Goal: Information Seeking & Learning: Find specific fact

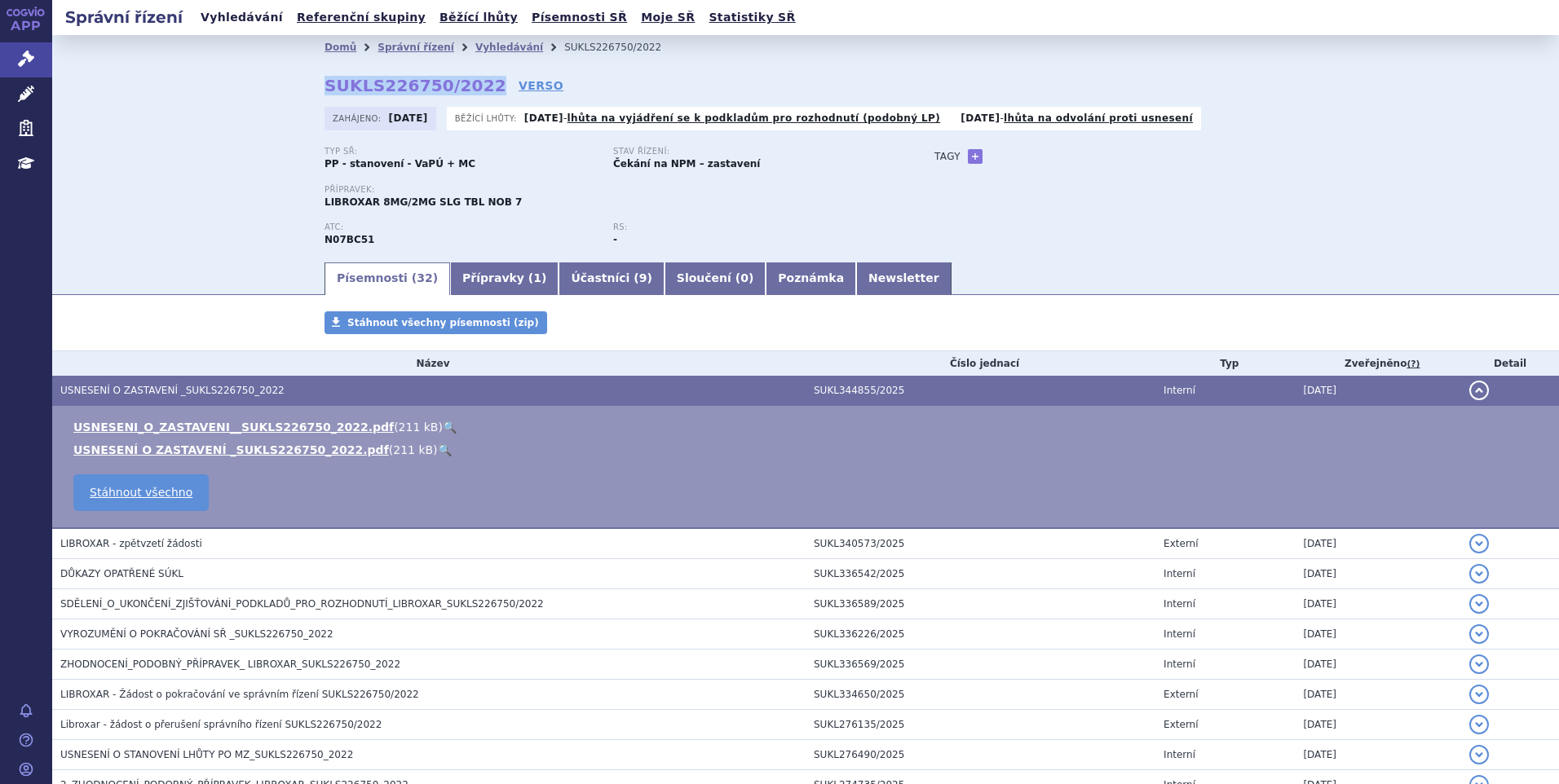
click at [251, 26] on link "Vyhledávání" at bounding box center [241, 17] width 92 height 22
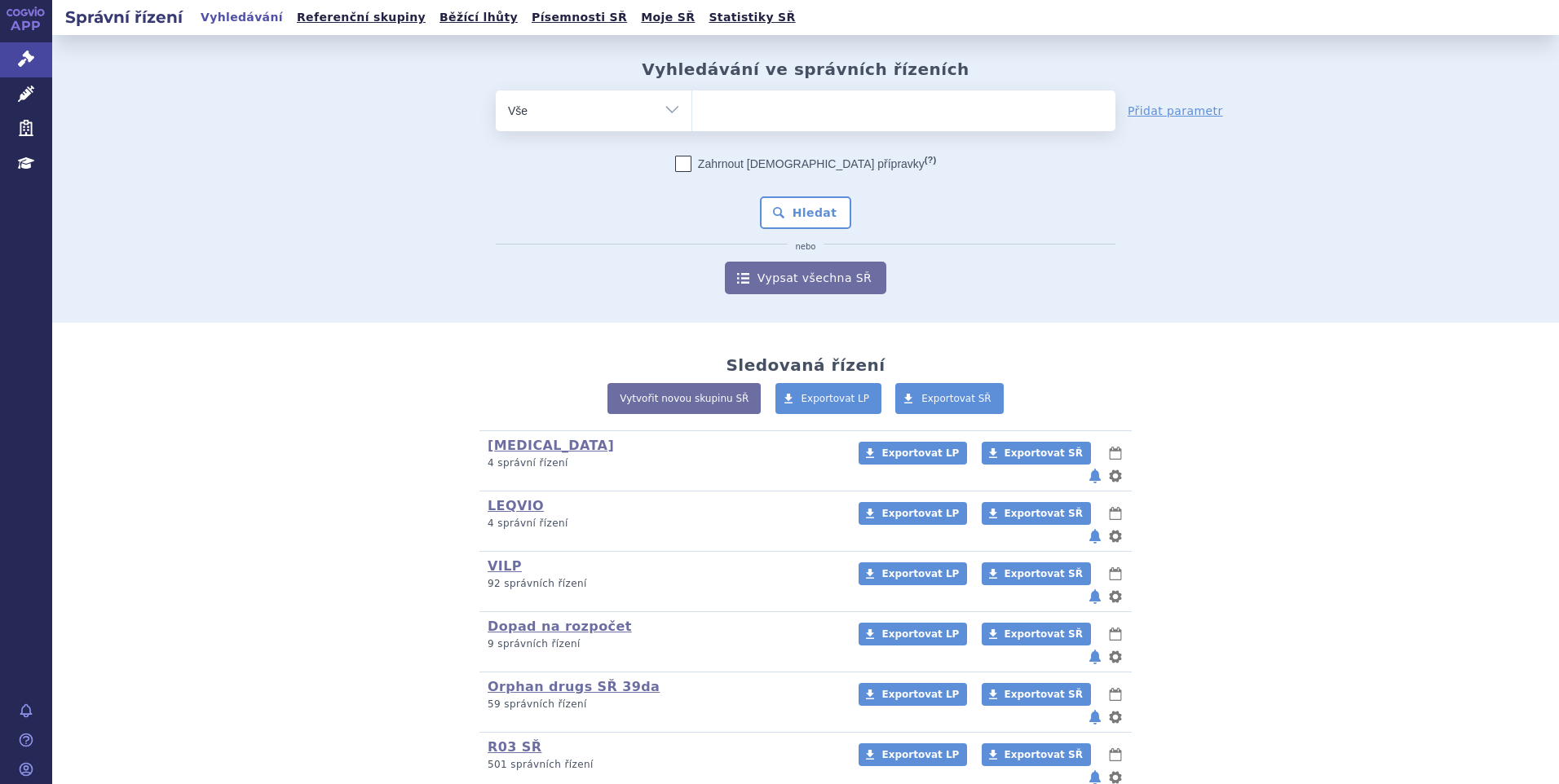
click at [728, 119] on ul at bounding box center [903, 108] width 423 height 34
click at [692, 119] on select at bounding box center [692, 110] width 1 height 41
click at [732, 115] on ul at bounding box center [903, 108] width 423 height 34
click at [692, 115] on select at bounding box center [692, 110] width 1 height 41
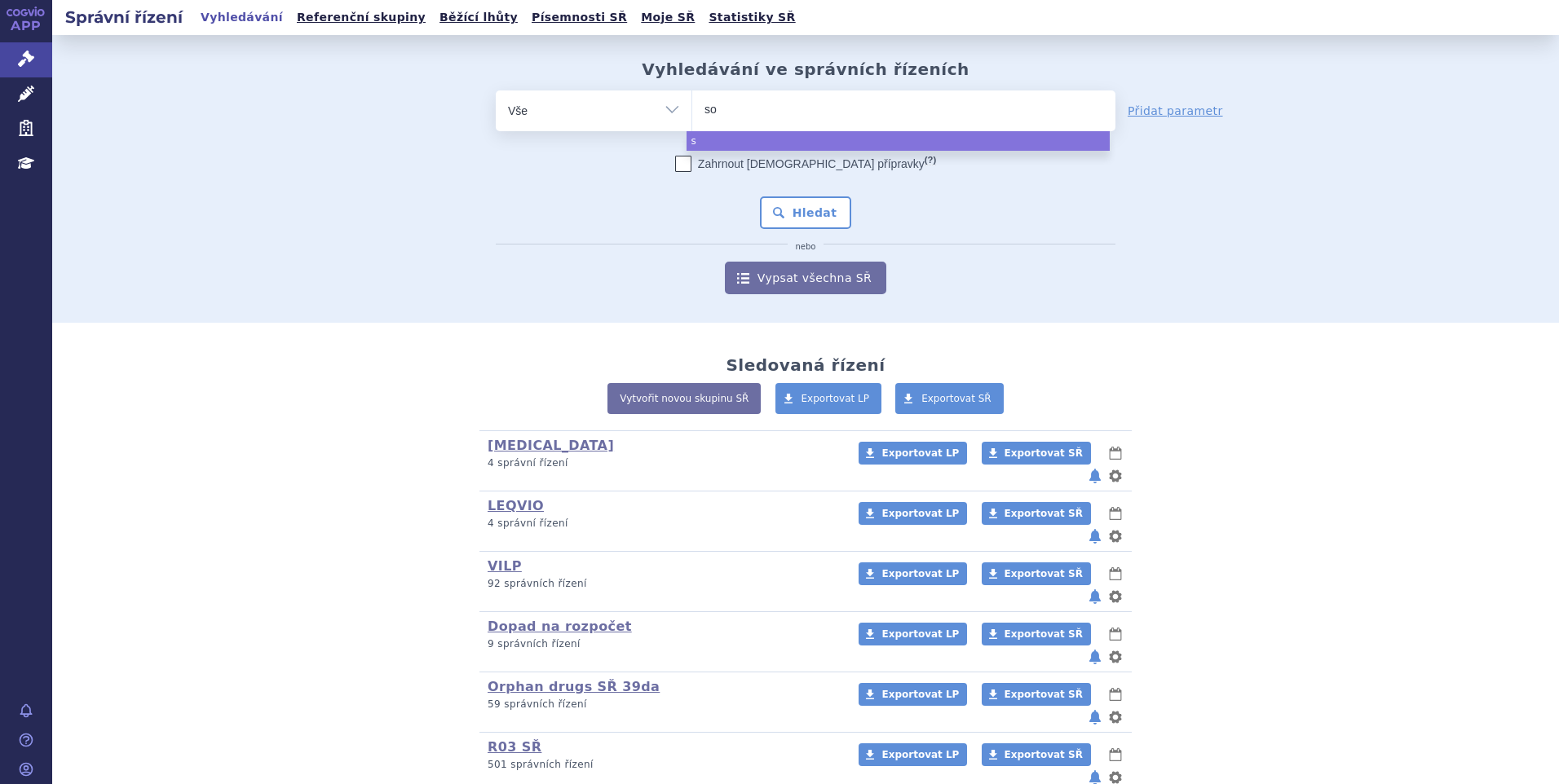
type input "sol"
type input "soli"
type input "soliri"
type input "soliris"
select select "soliris"
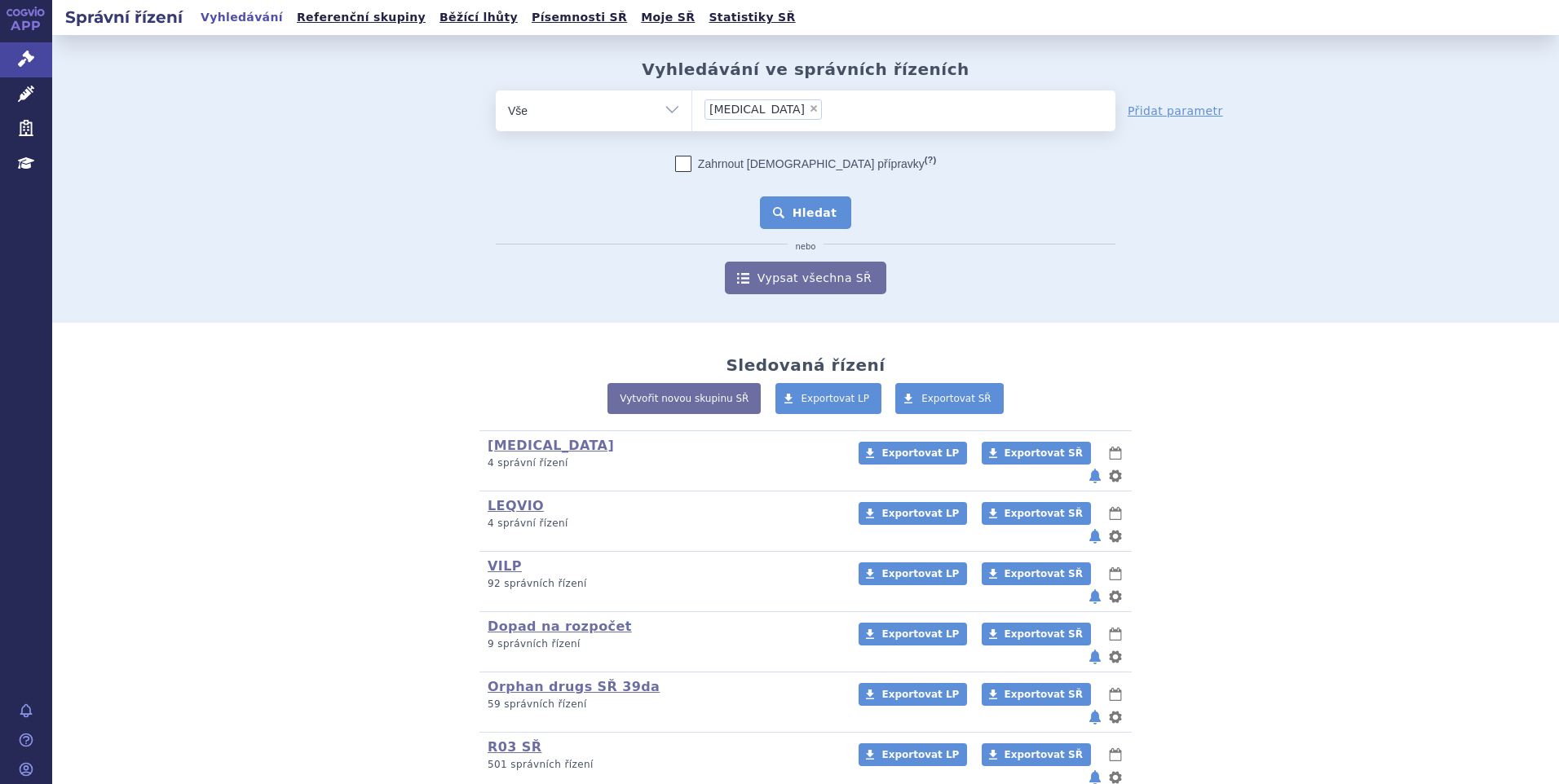
click at [783, 205] on button "Hledat" at bounding box center [805, 213] width 92 height 33
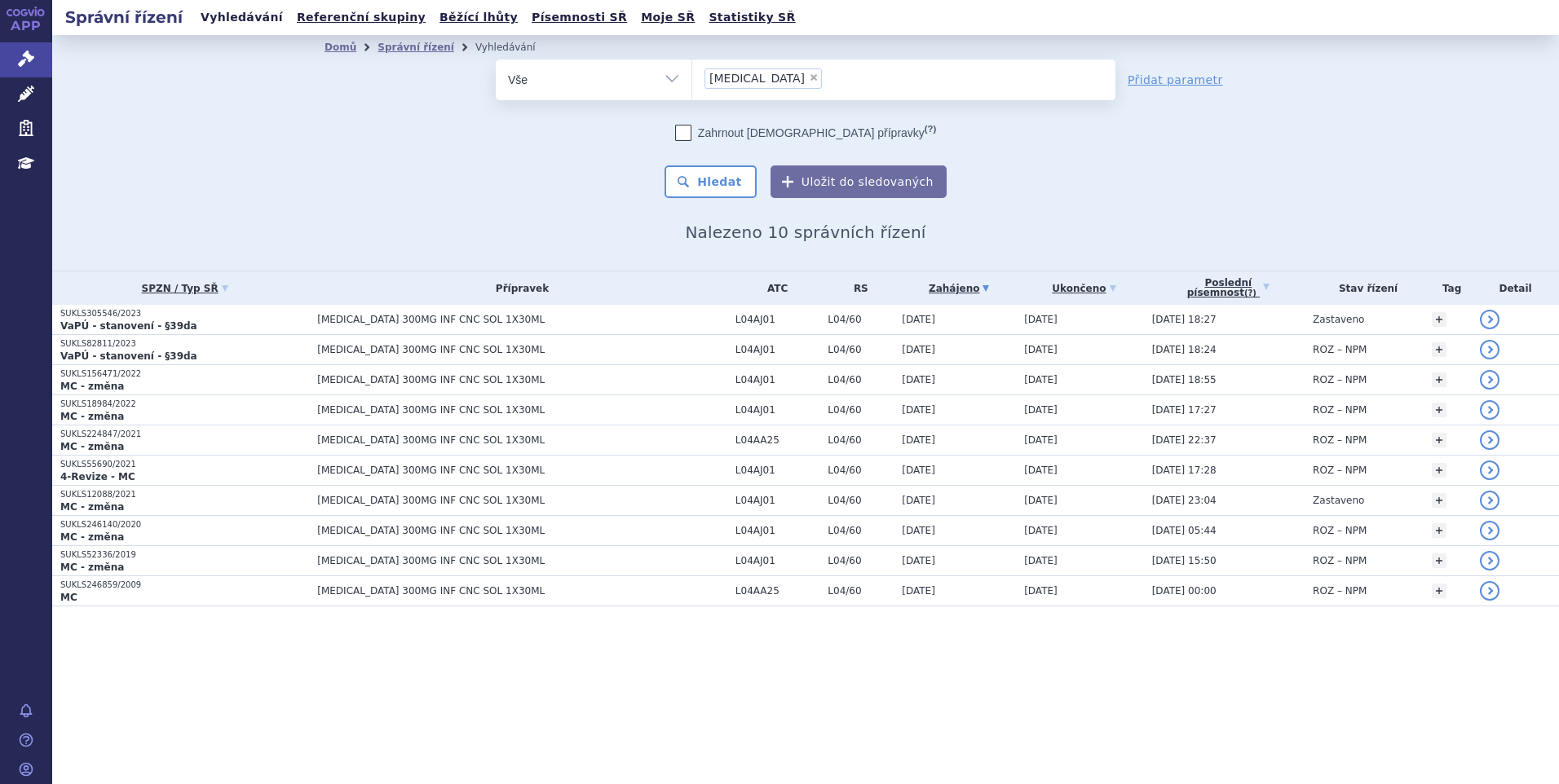
click at [238, 24] on link "Vyhledávání" at bounding box center [241, 17] width 92 height 22
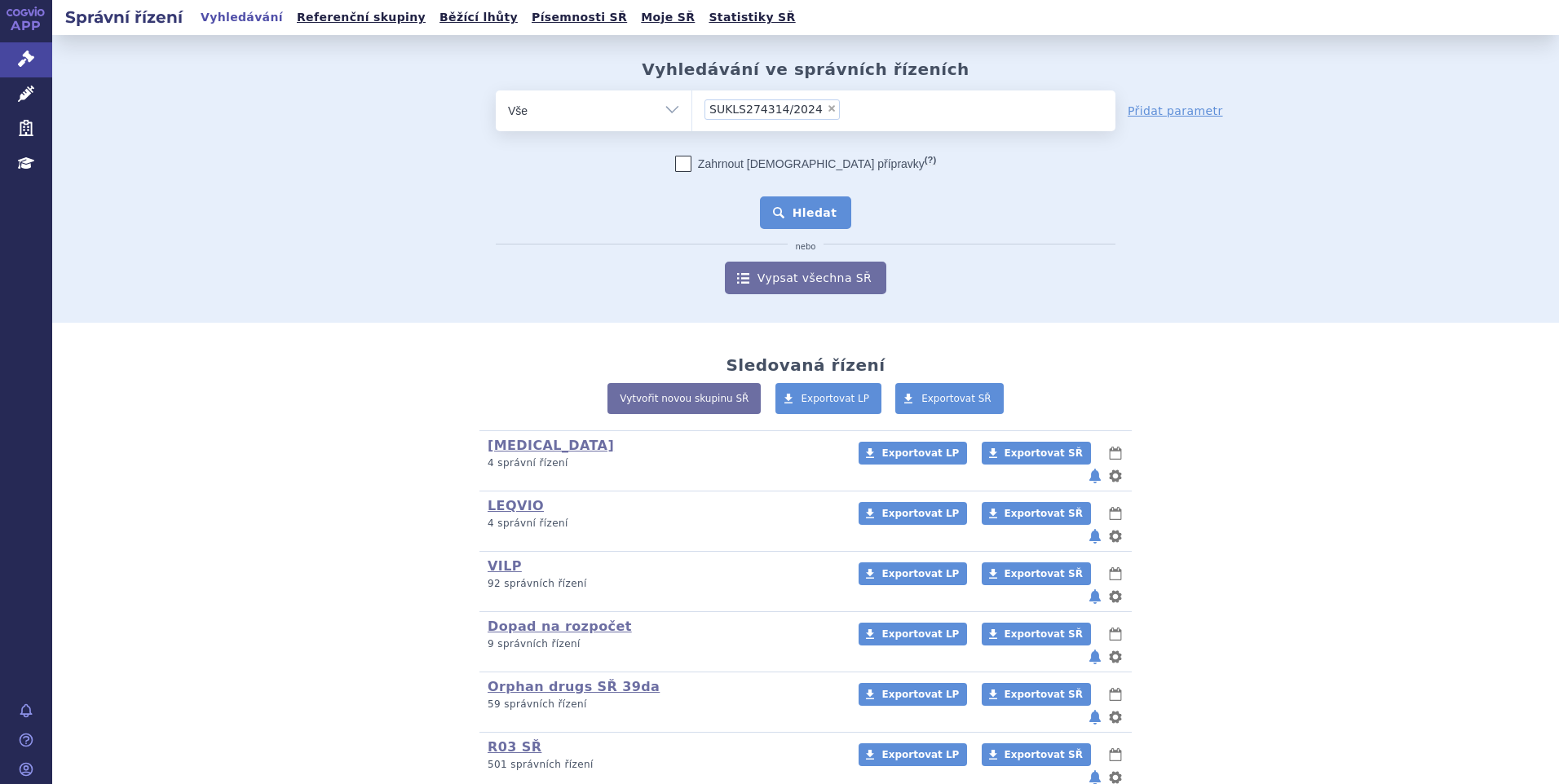
click at [779, 204] on button "Hledat" at bounding box center [805, 213] width 92 height 33
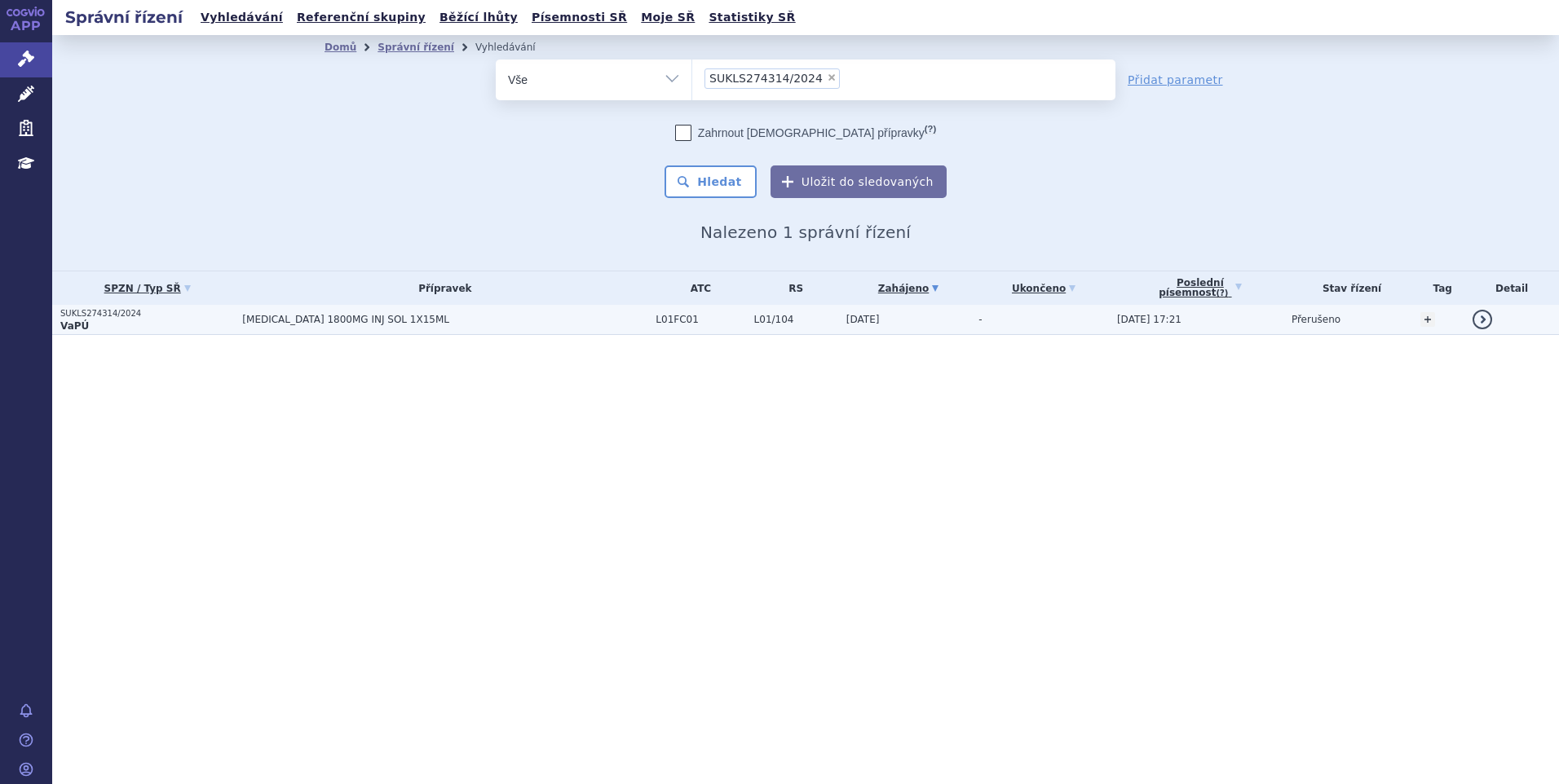
click at [294, 324] on span "[MEDICAL_DATA] 1800MG INJ SOL 1X15ML" at bounding box center [444, 320] width 405 height 11
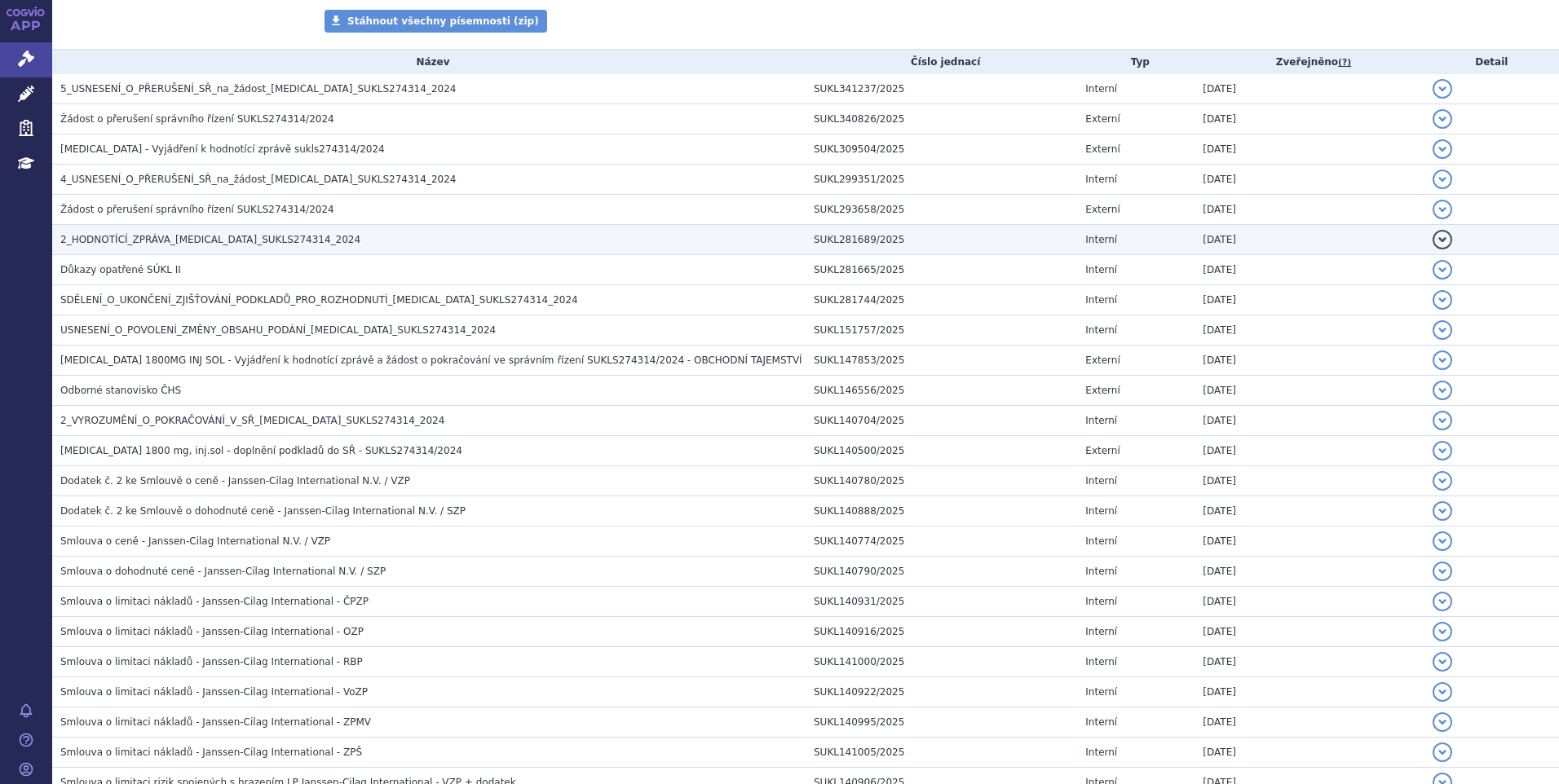
scroll to position [326, 0]
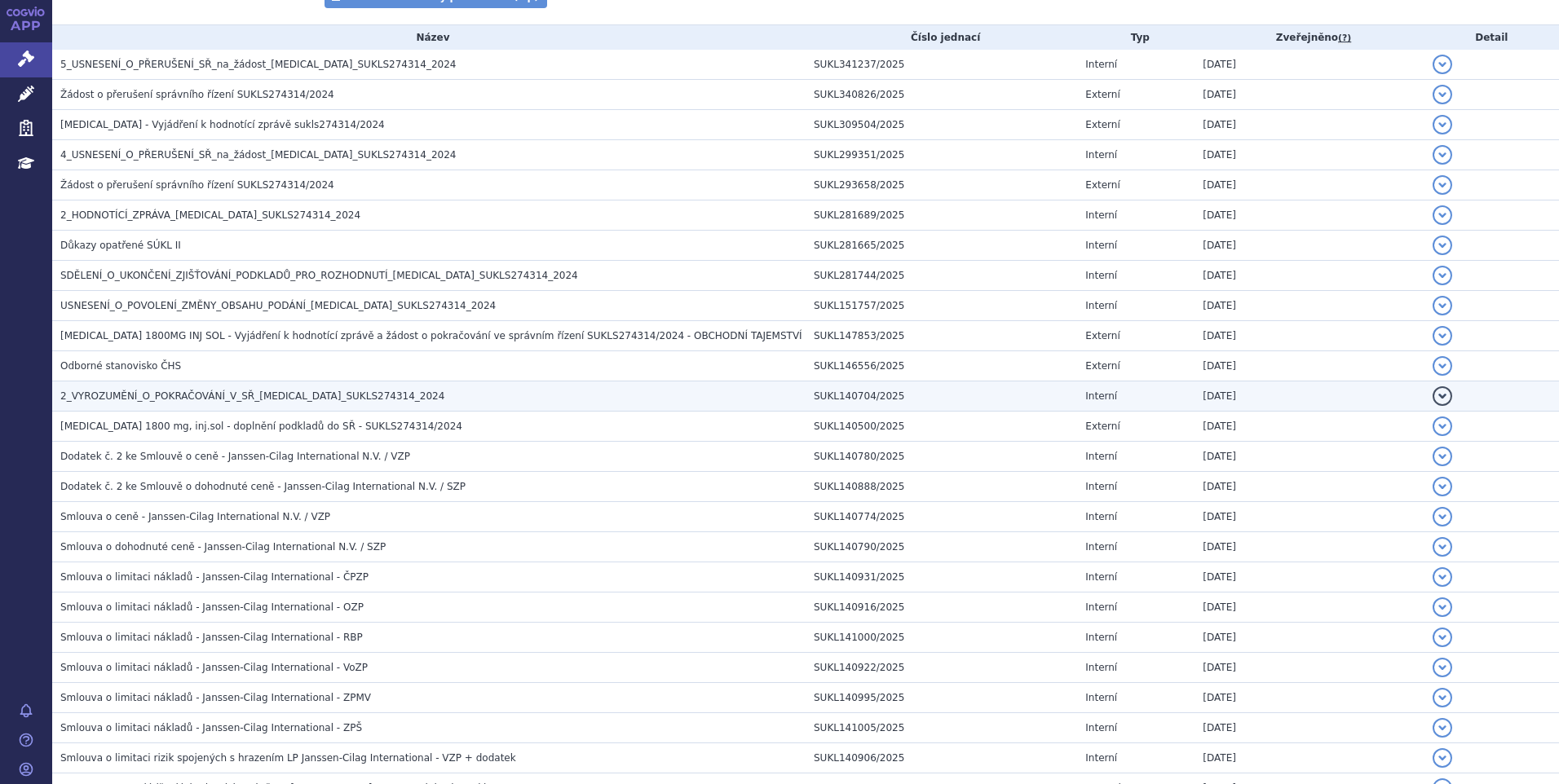
click at [322, 393] on span "2_VYROZUMĚNÍ_O_POKRAČOVÁNÍ_V_SŘ_[MEDICAL_DATA]_SUKLS274314_2024" at bounding box center [252, 396] width 384 height 11
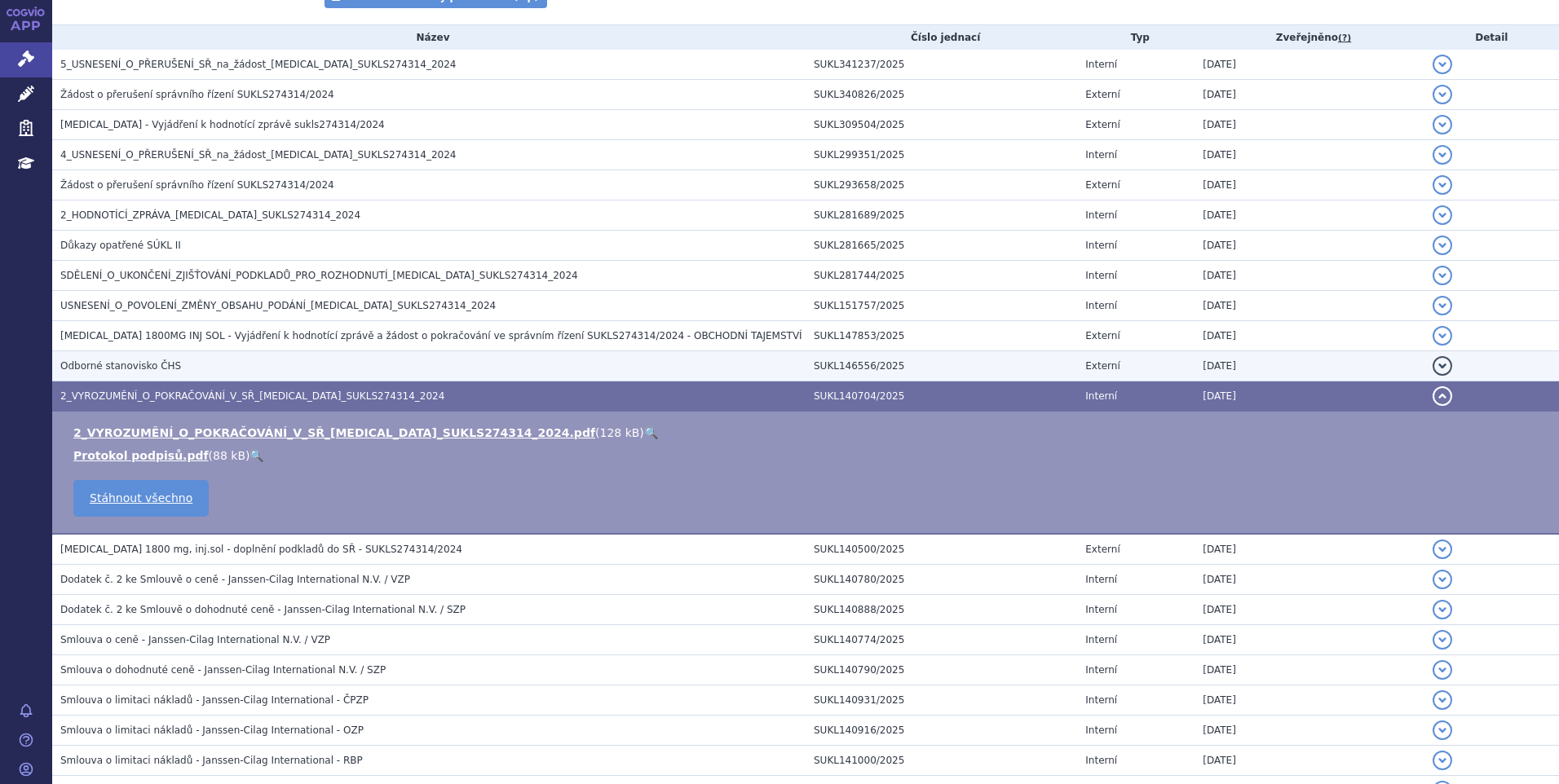
scroll to position [408, 0]
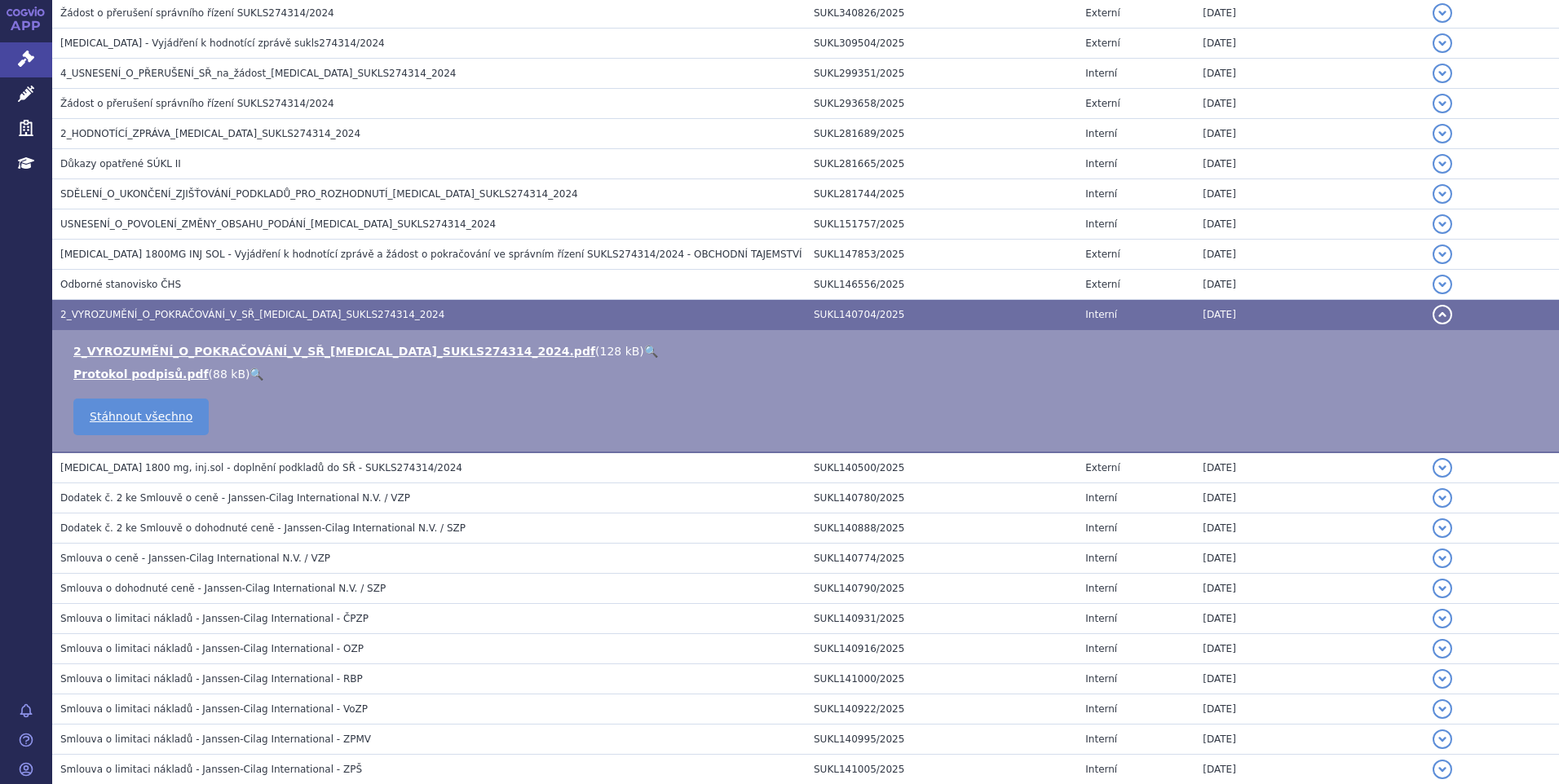
click at [644, 351] on link "🔍" at bounding box center [651, 351] width 14 height 13
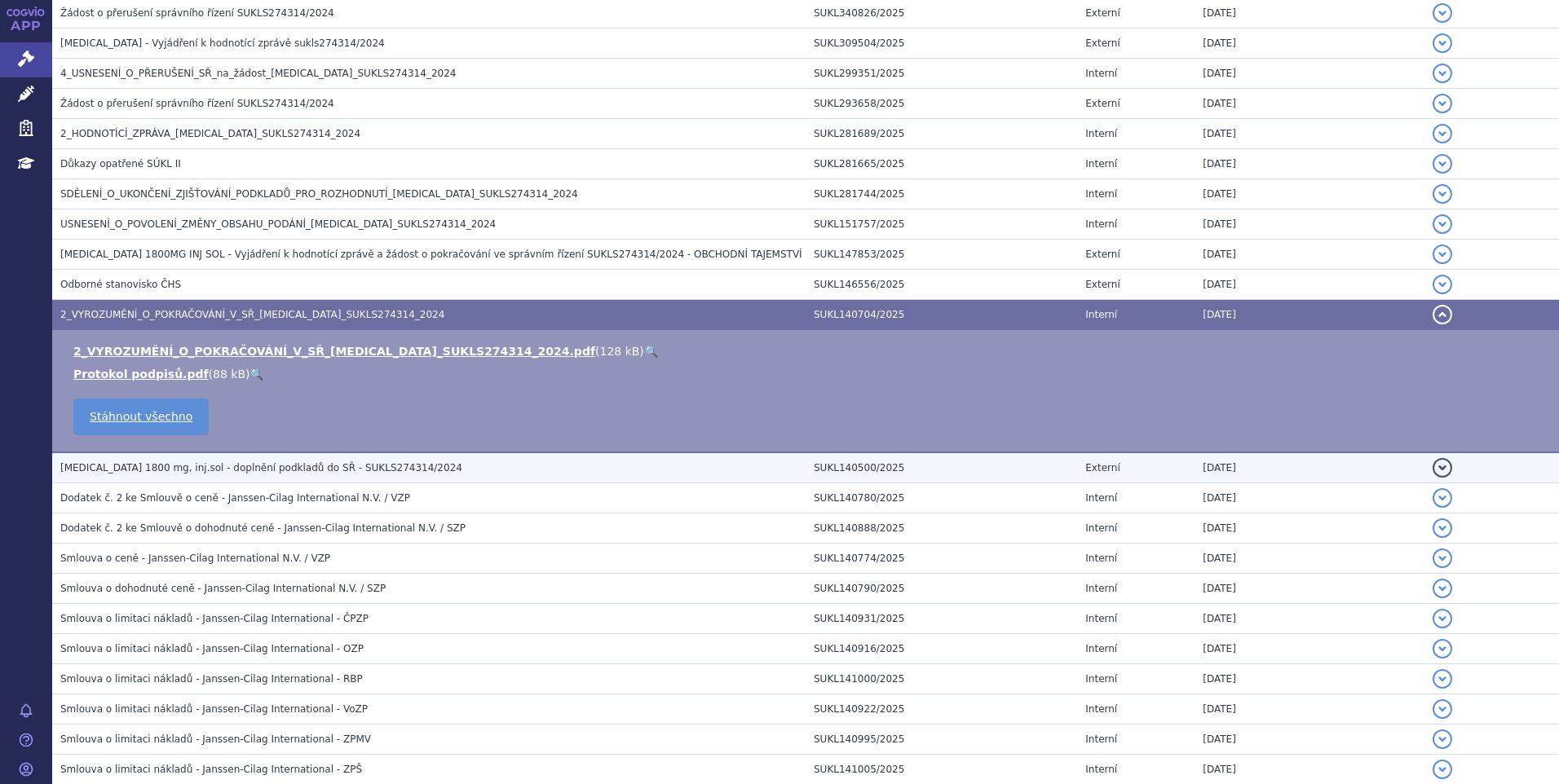
click at [324, 473] on span "[MEDICAL_DATA] 1800 mg, inj.sol - doplnění podkladů do SŘ - SUKLS274314/2024" at bounding box center [261, 468] width 402 height 11
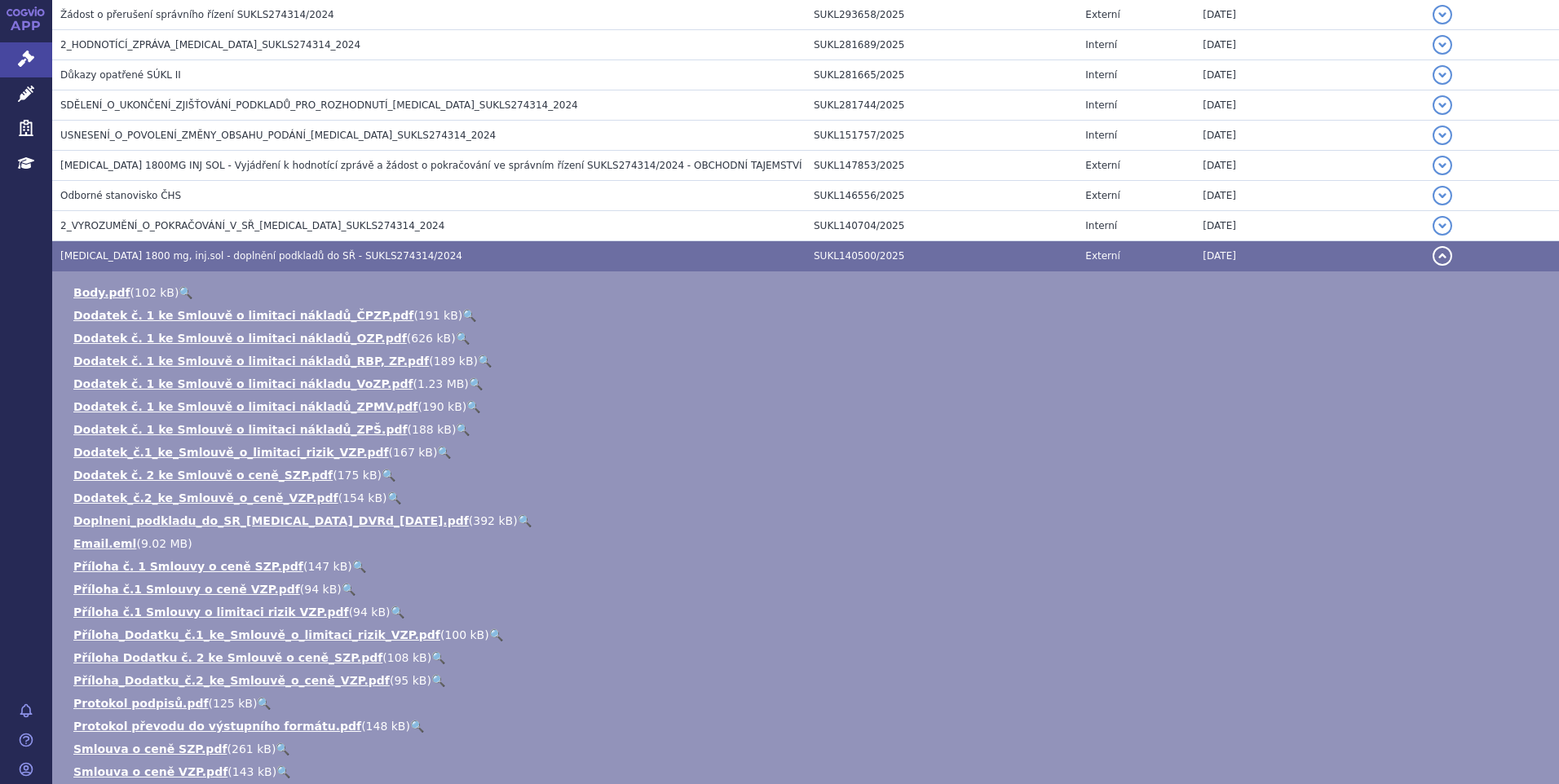
scroll to position [489, 0]
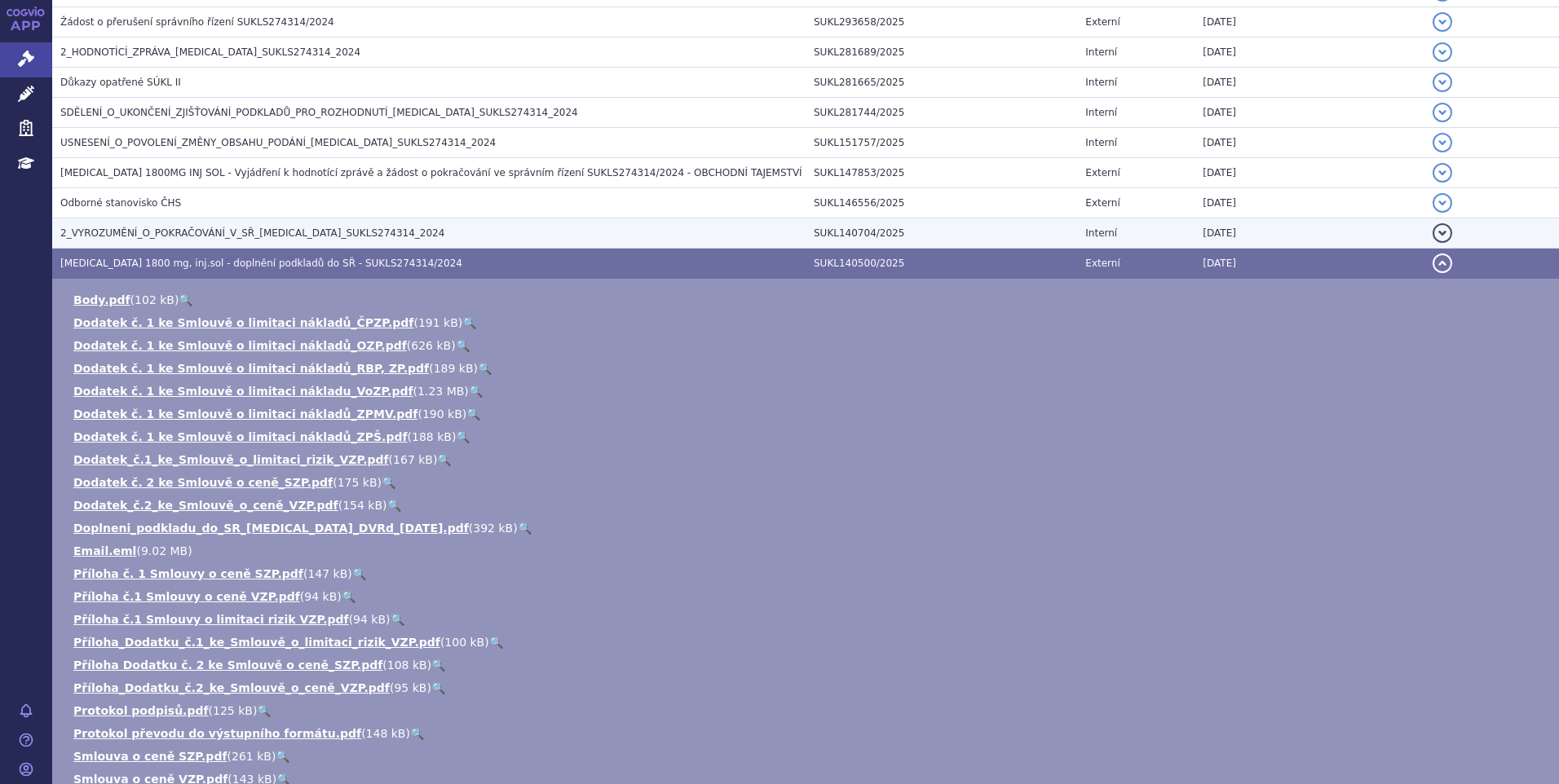
click at [318, 229] on span "2_VYROZUMĚNÍ_O_POKRAČOVÁNÍ_V_SŘ_[MEDICAL_DATA]_SUKLS274314_2024" at bounding box center [252, 233] width 384 height 11
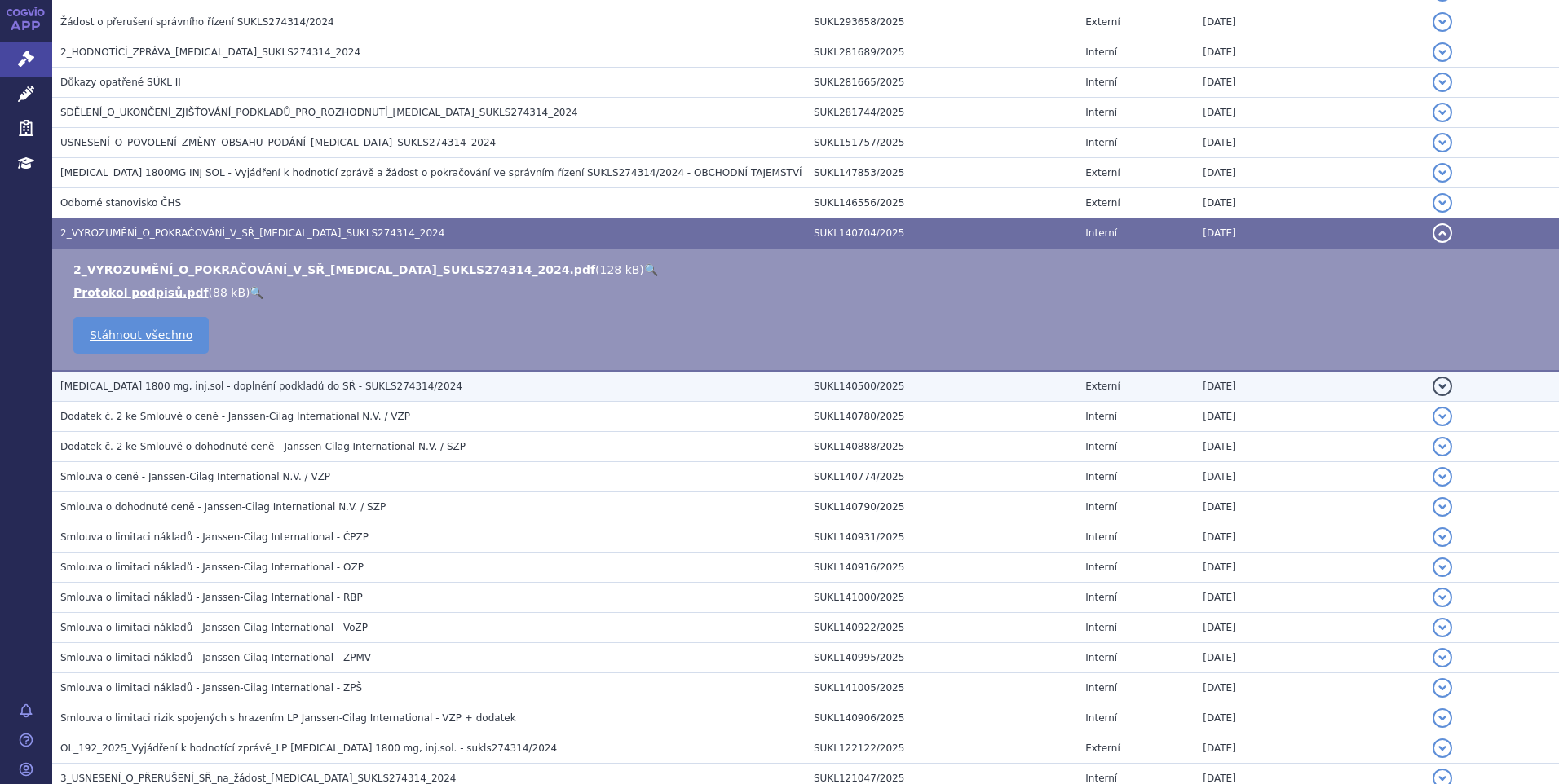
click at [328, 391] on span "[MEDICAL_DATA] 1800 mg, inj.sol - doplnění podkladů do SŘ - SUKLS274314/2024" at bounding box center [261, 386] width 402 height 11
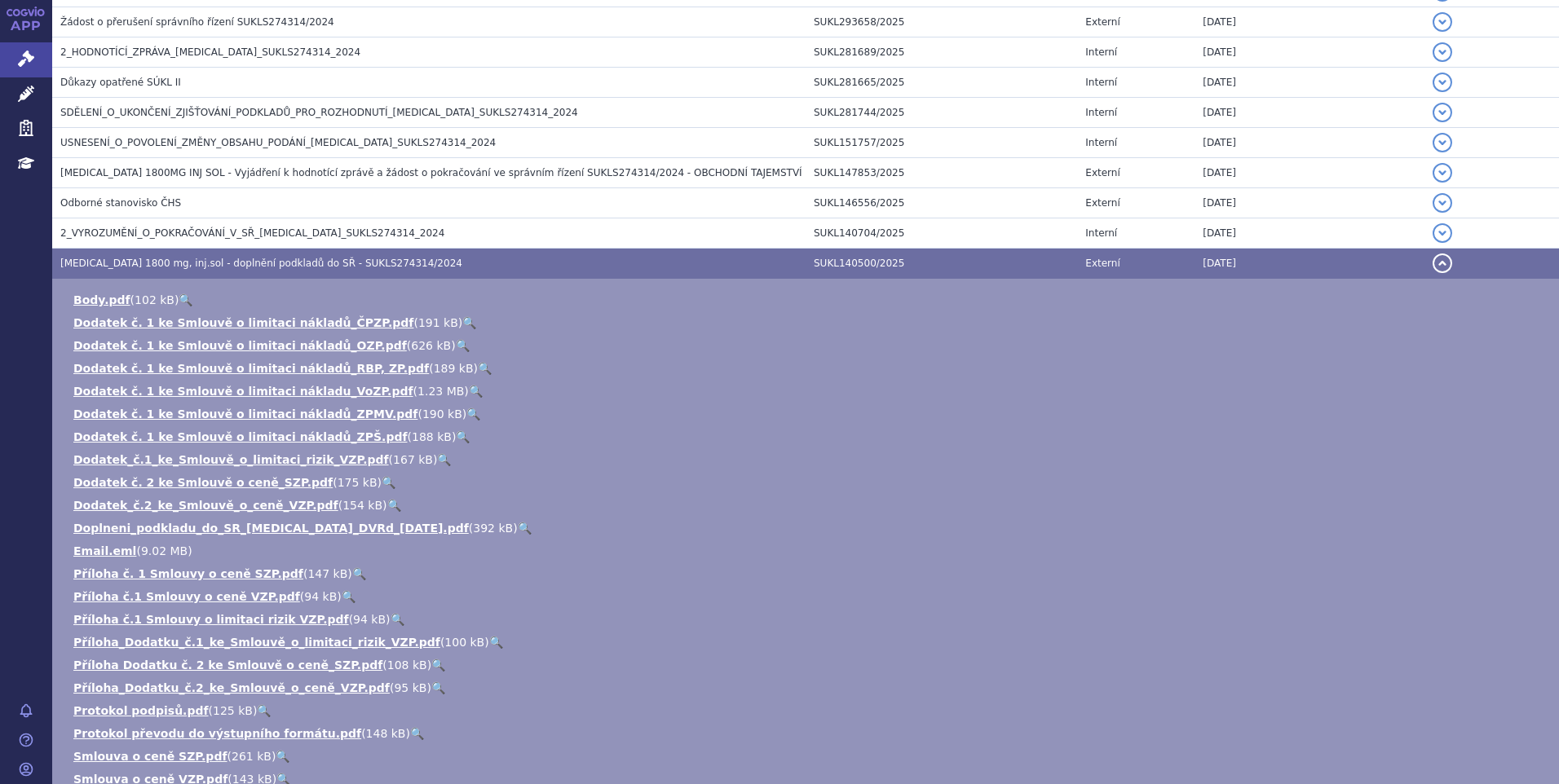
click at [178, 296] on link "🔍" at bounding box center [185, 300] width 14 height 13
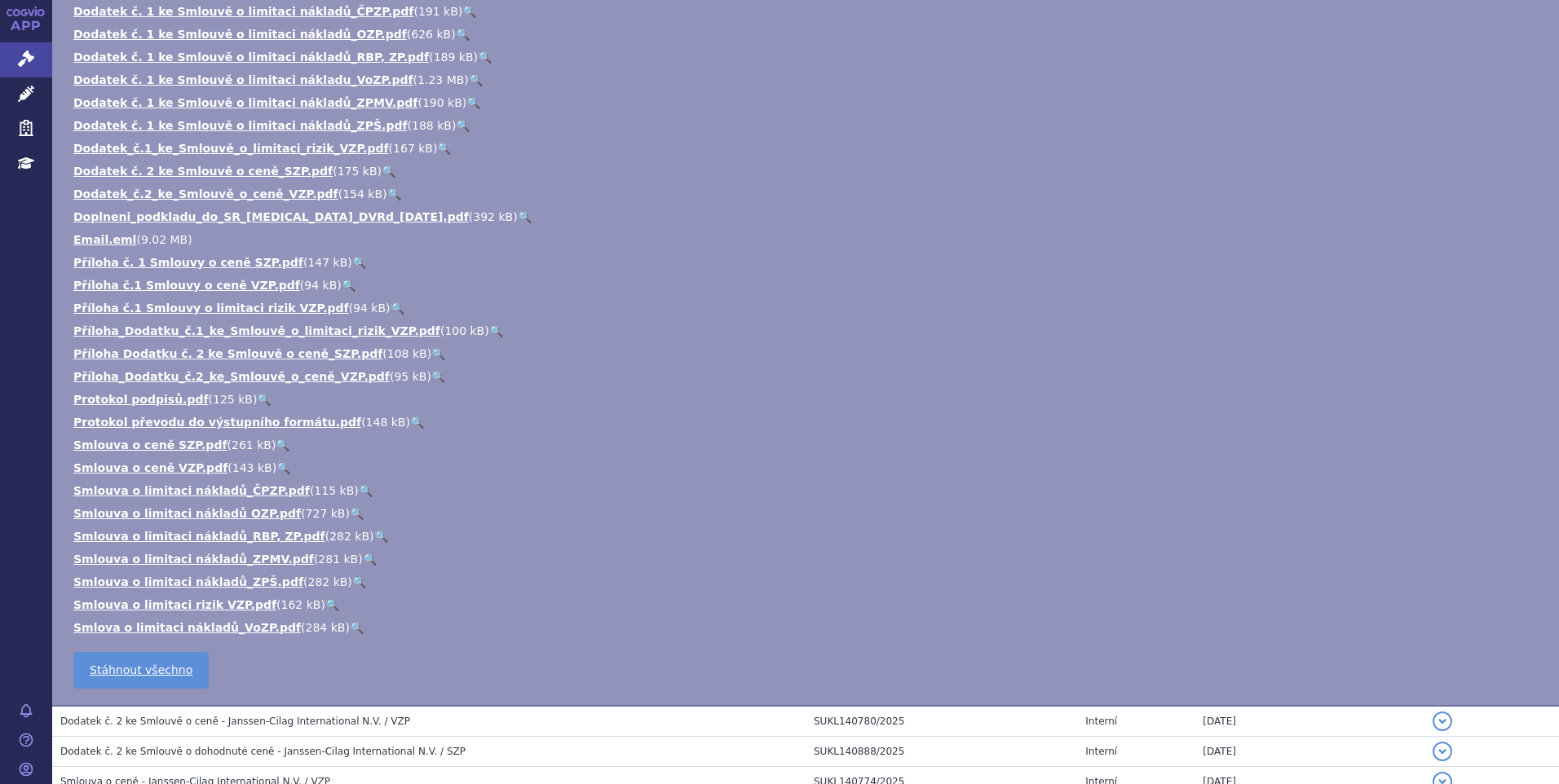
scroll to position [815, 0]
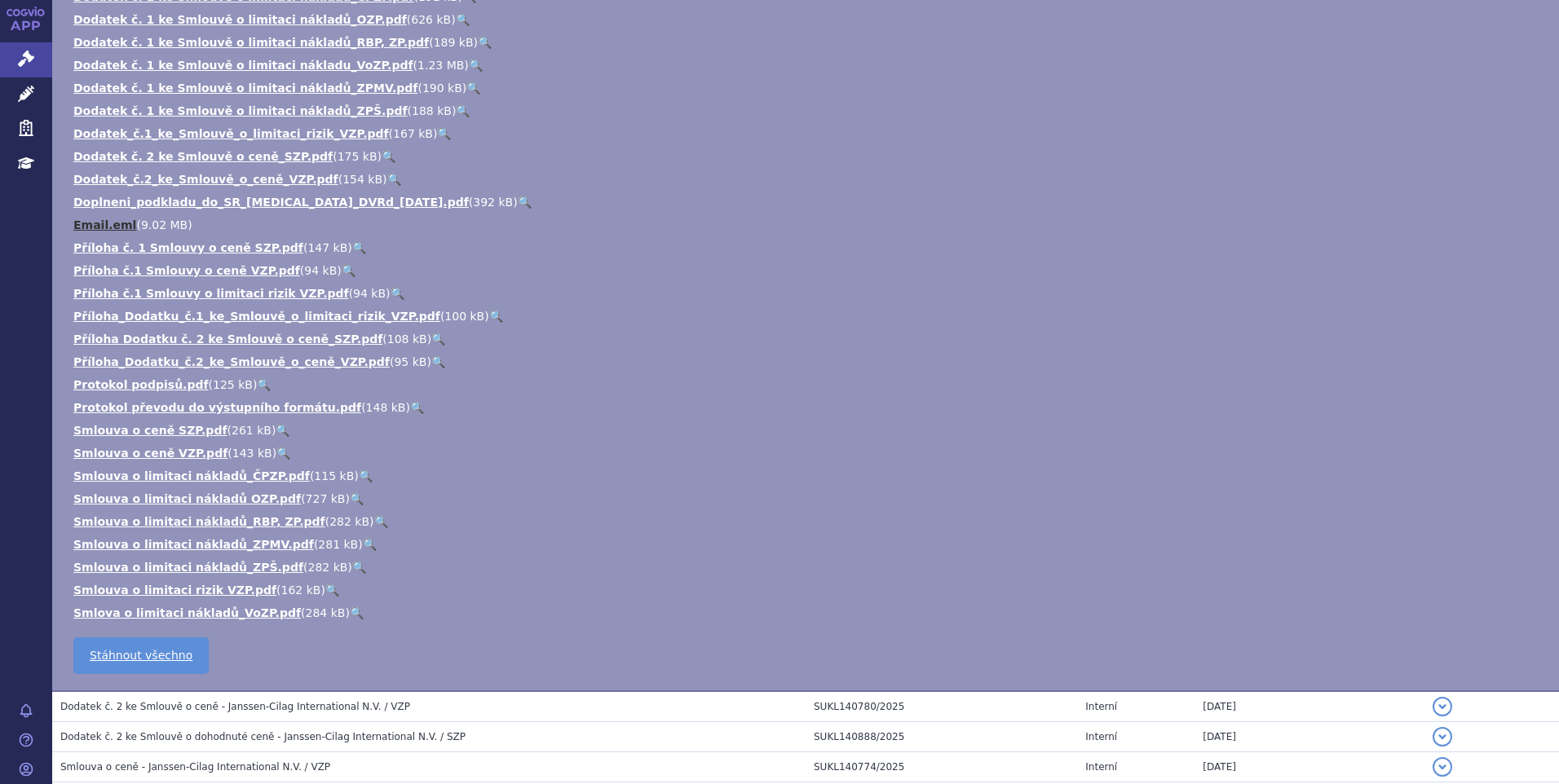
click at [112, 219] on link "Email.eml" at bounding box center [105, 225] width 63 height 13
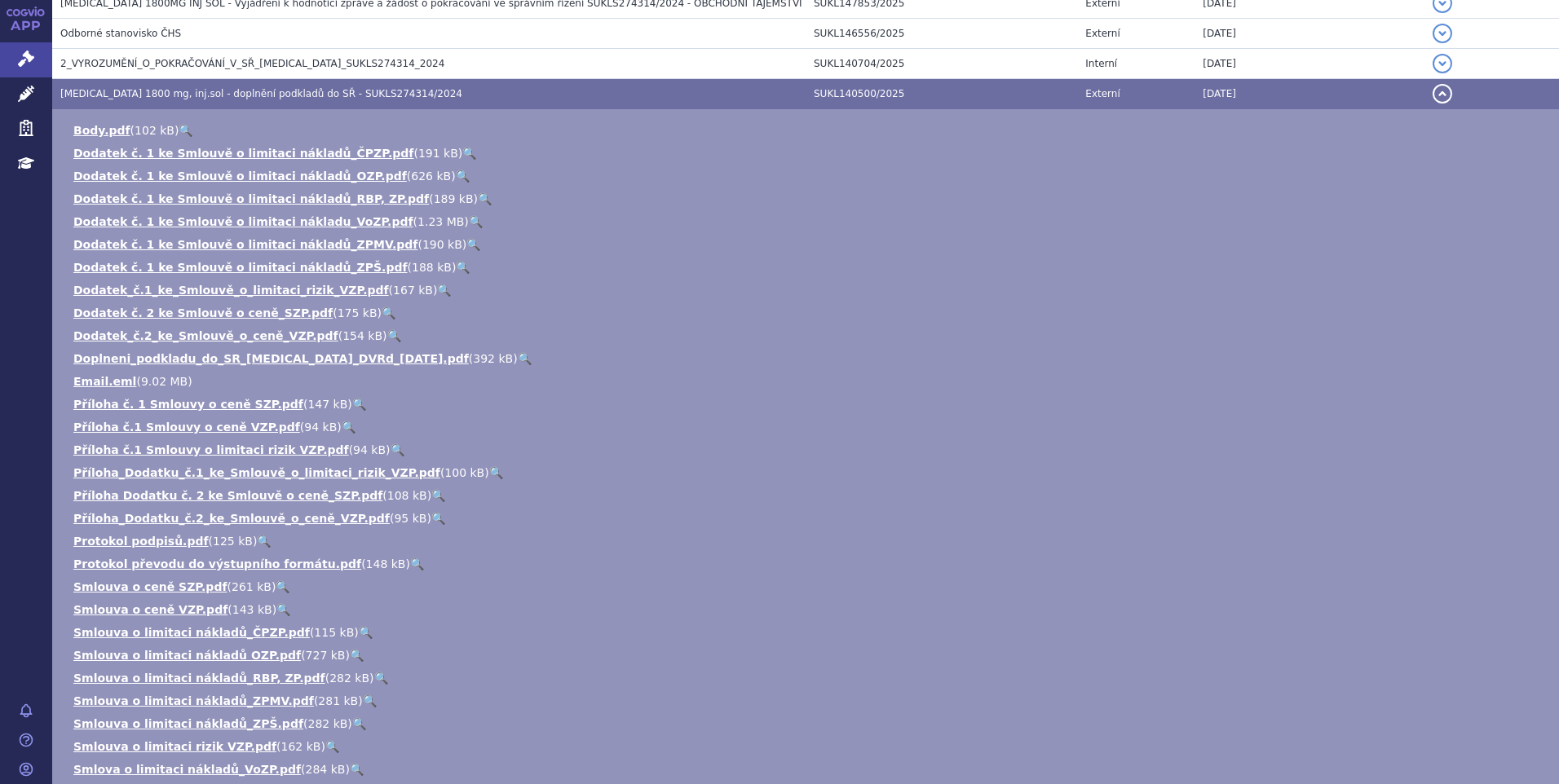
scroll to position [652, 0]
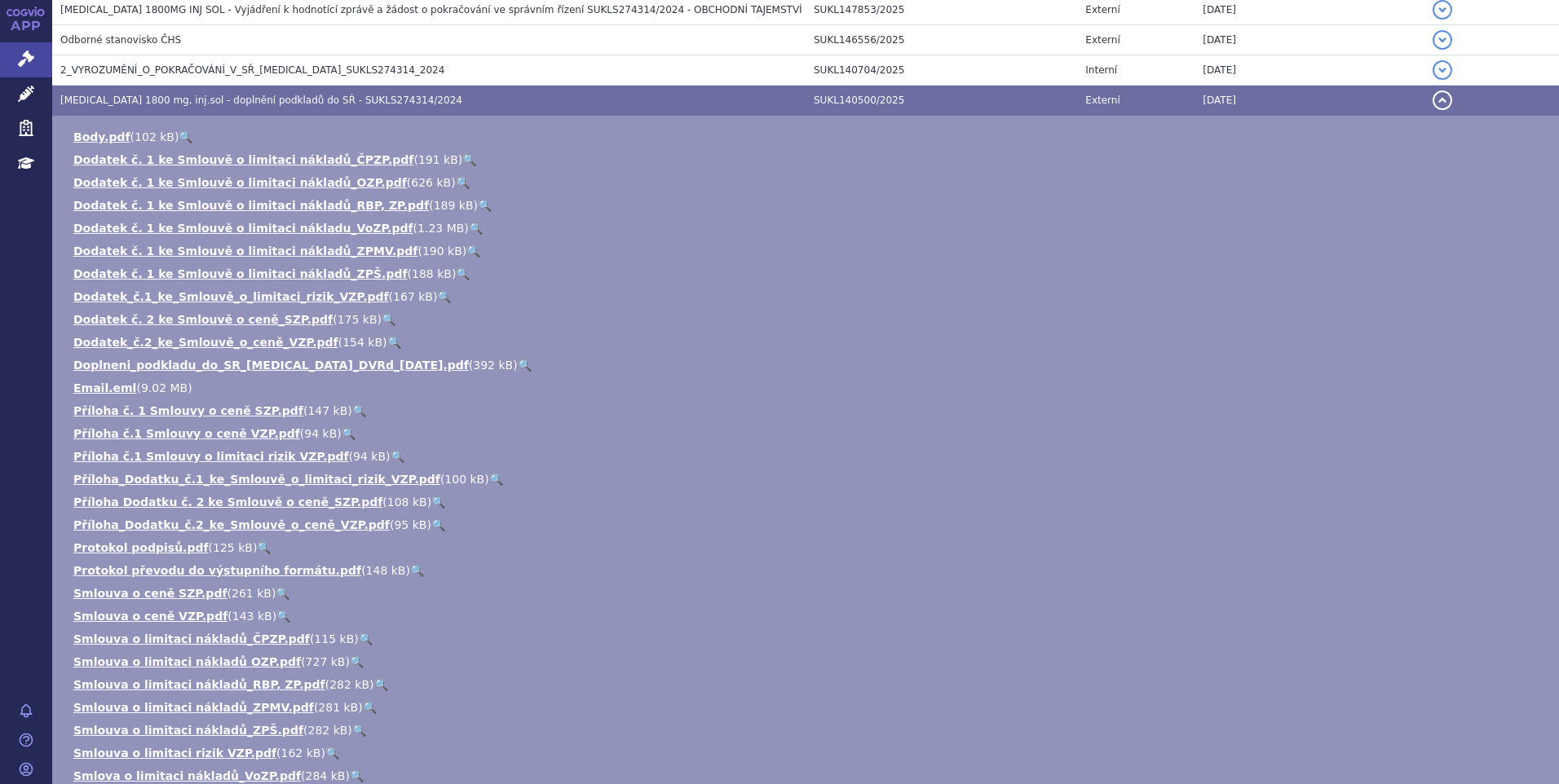
click at [462, 155] on link "🔍" at bounding box center [469, 160] width 14 height 13
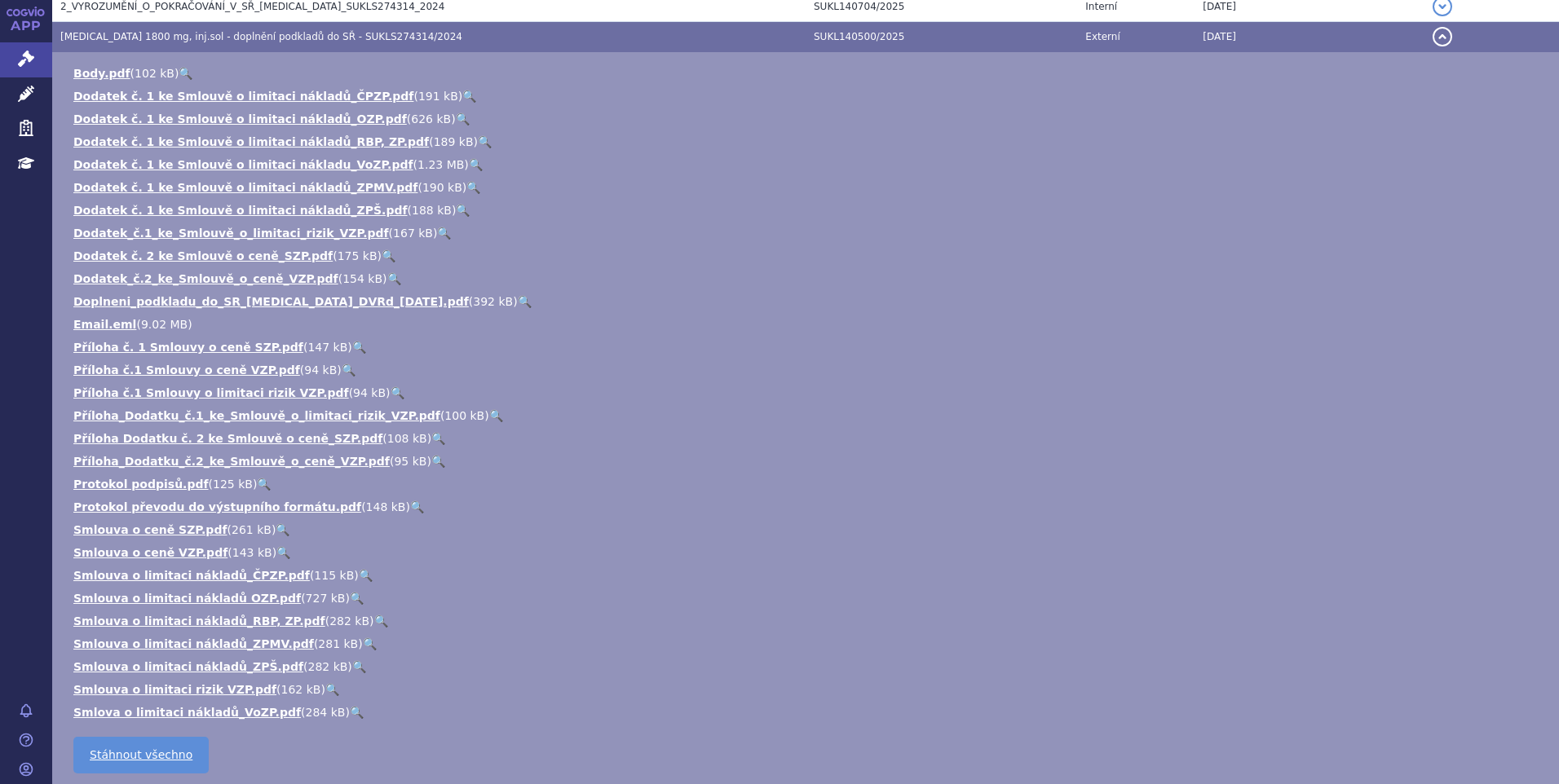
scroll to position [734, 0]
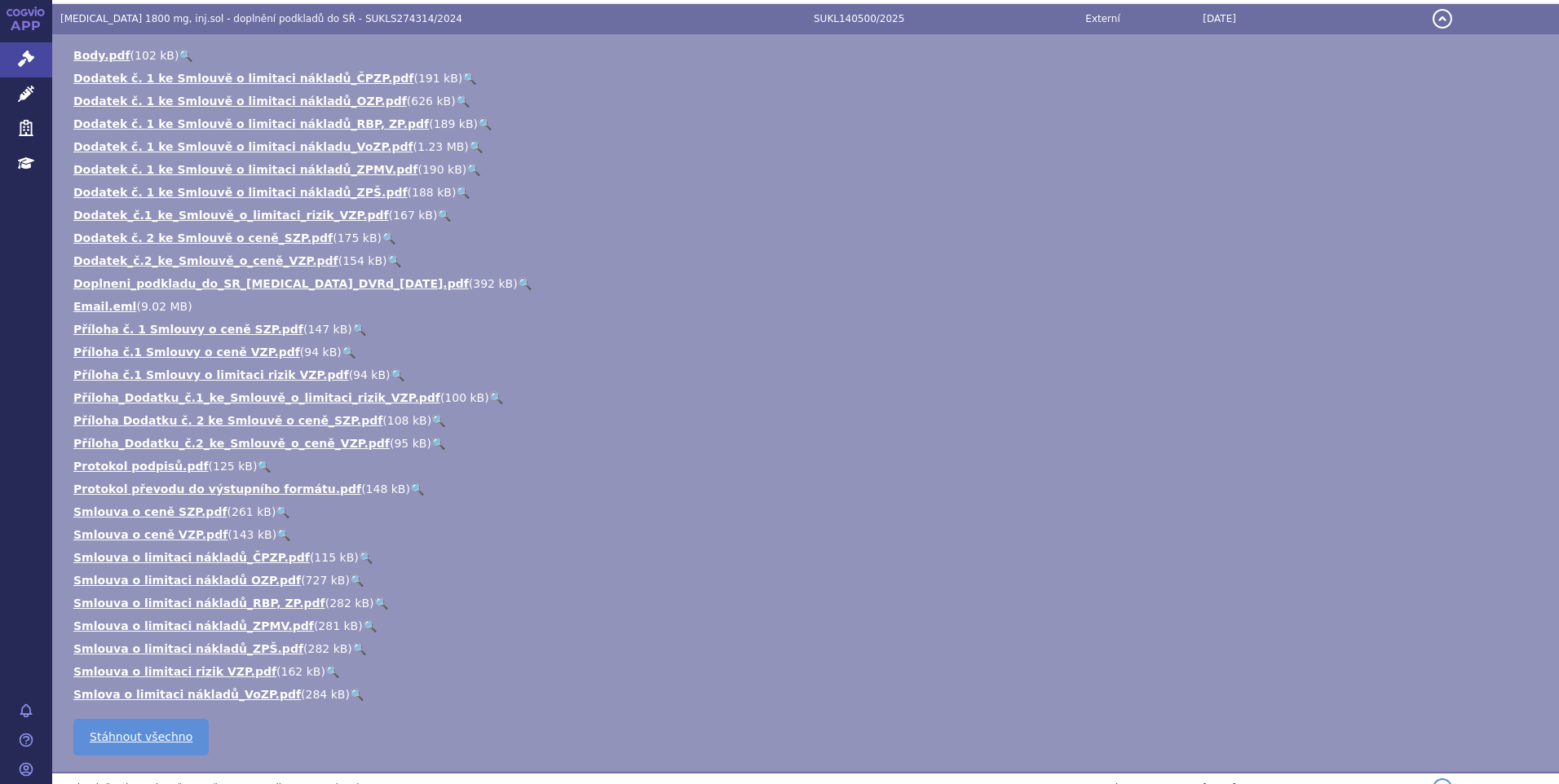
click at [358, 551] on link "🔍" at bounding box center [365, 557] width 14 height 13
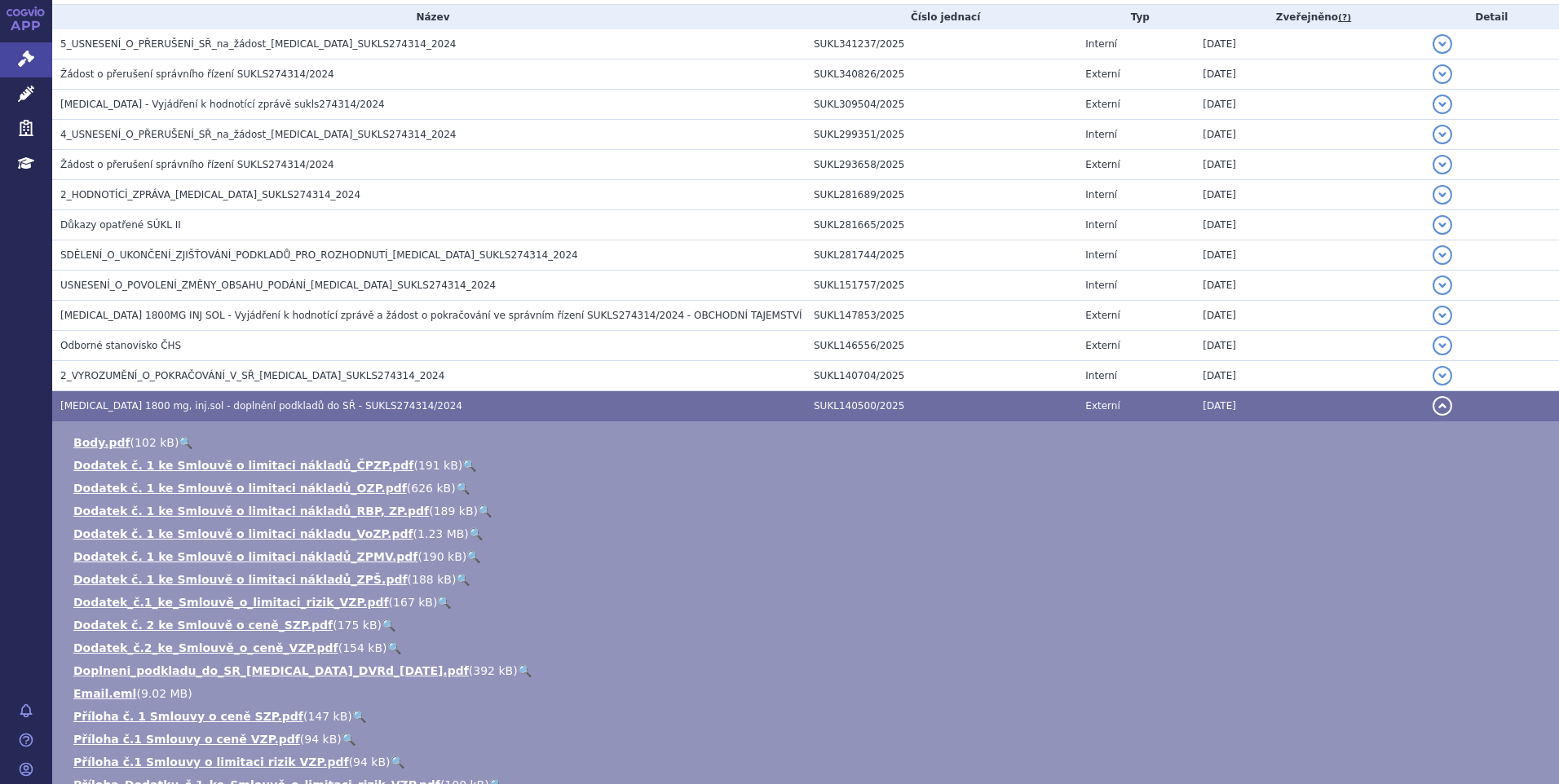
scroll to position [0, 0]
